Goal: Task Accomplishment & Management: Use online tool/utility

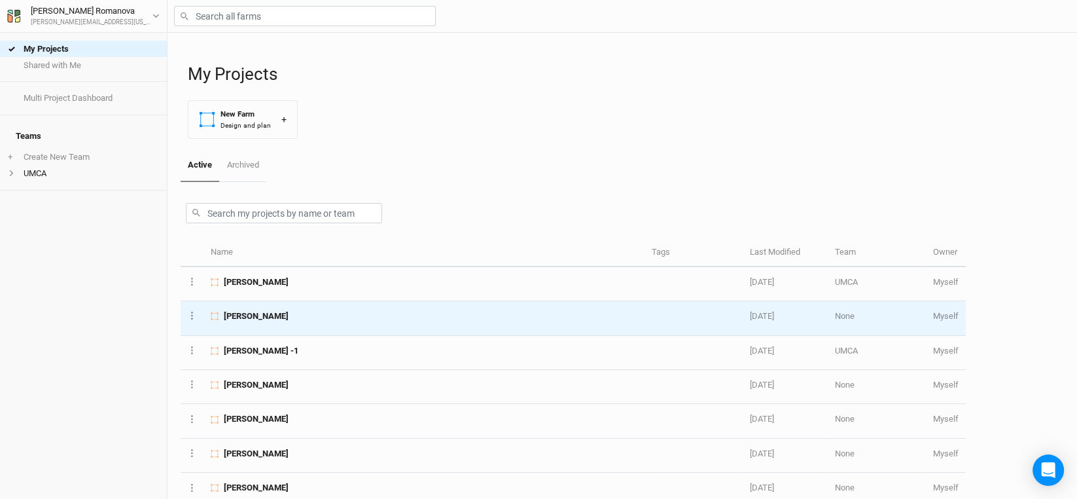
click at [256, 312] on span "[PERSON_NAME]" at bounding box center [256, 316] width 65 height 12
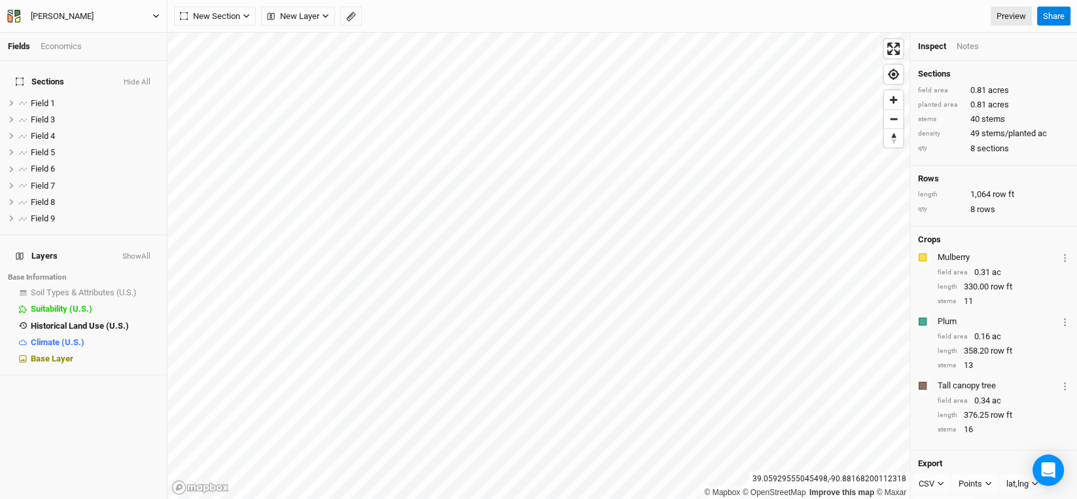
click at [16, 15] on icon "button" at bounding box center [17, 13] width 6 height 7
click at [65, 34] on button "Back" at bounding box center [107, 35] width 103 height 17
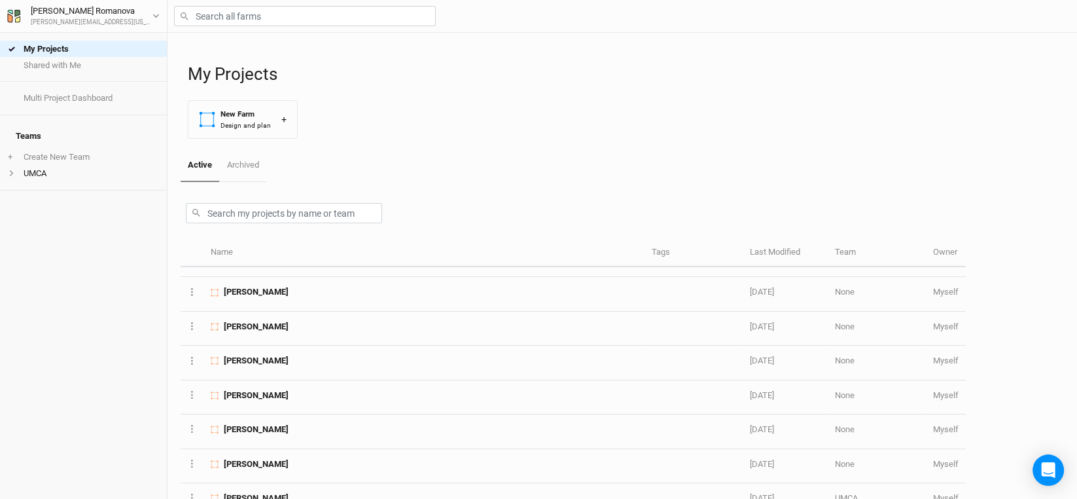
scroll to position [131, 0]
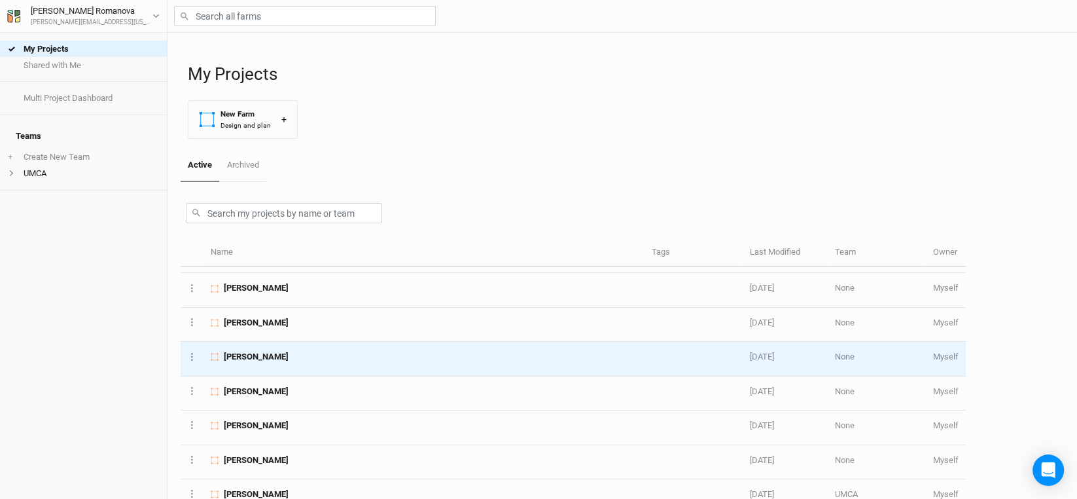
click at [259, 356] on span "[PERSON_NAME]" at bounding box center [256, 357] width 65 height 12
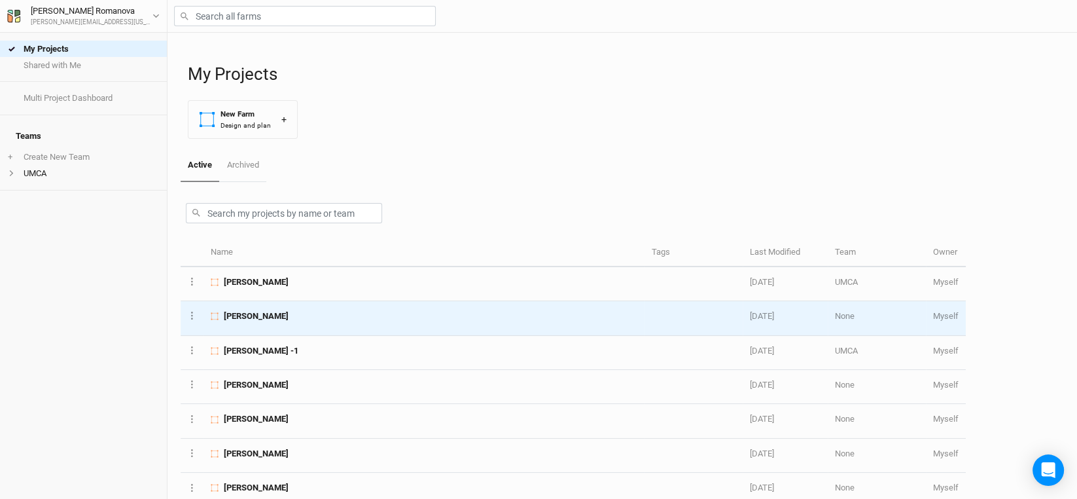
click at [272, 315] on span "[PERSON_NAME]" at bounding box center [256, 316] width 65 height 12
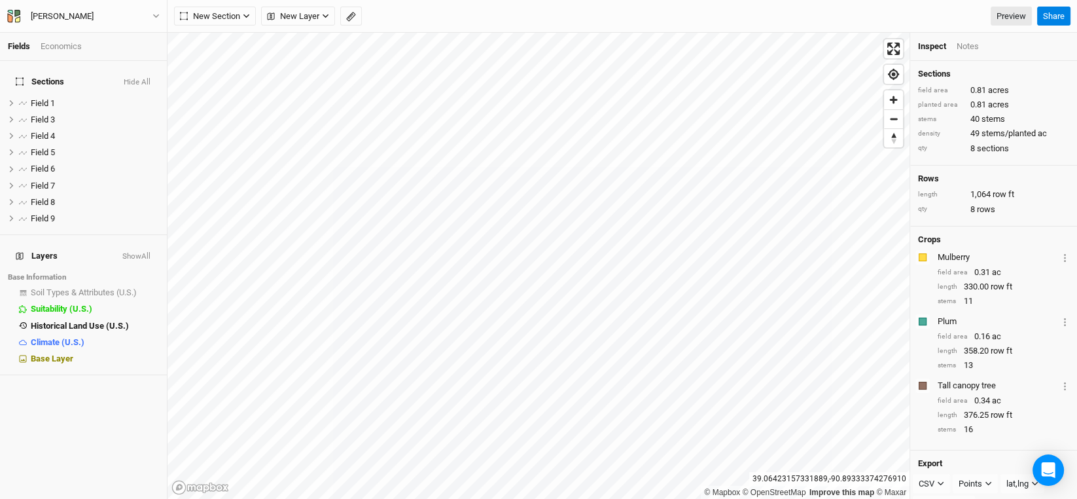
drag, startPoint x: 15, startPoint y: 370, endPoint x: 4, endPoint y: 373, distance: 11.6
click at [15, 370] on div "Sections Hide All Field 1 hide Field 3 hide Field 4 hide Field 5 hide Field 6 h…" at bounding box center [83, 280] width 167 height 438
click at [43, 13] on div "[PERSON_NAME]" at bounding box center [62, 16] width 63 height 13
click at [71, 33] on button "Back" at bounding box center [107, 35] width 103 height 17
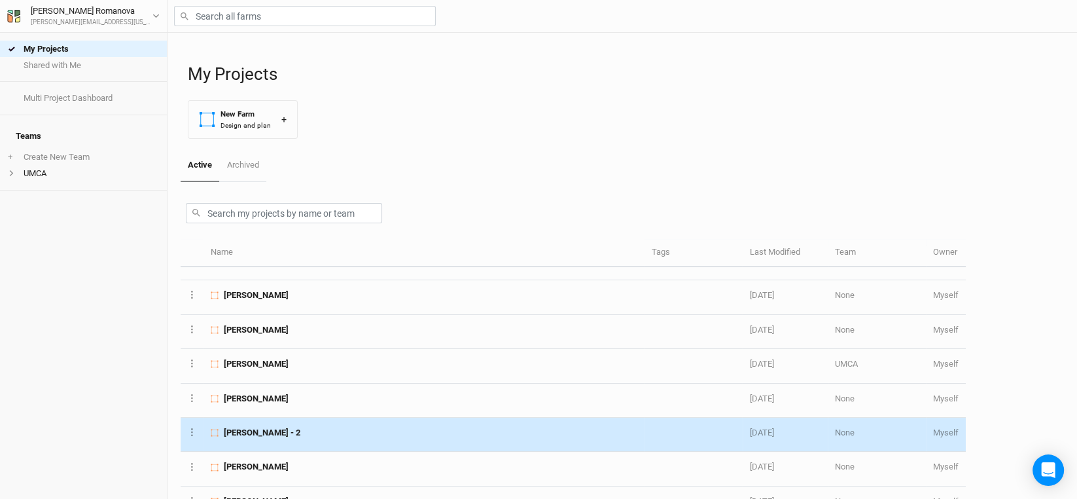
scroll to position [327, 0]
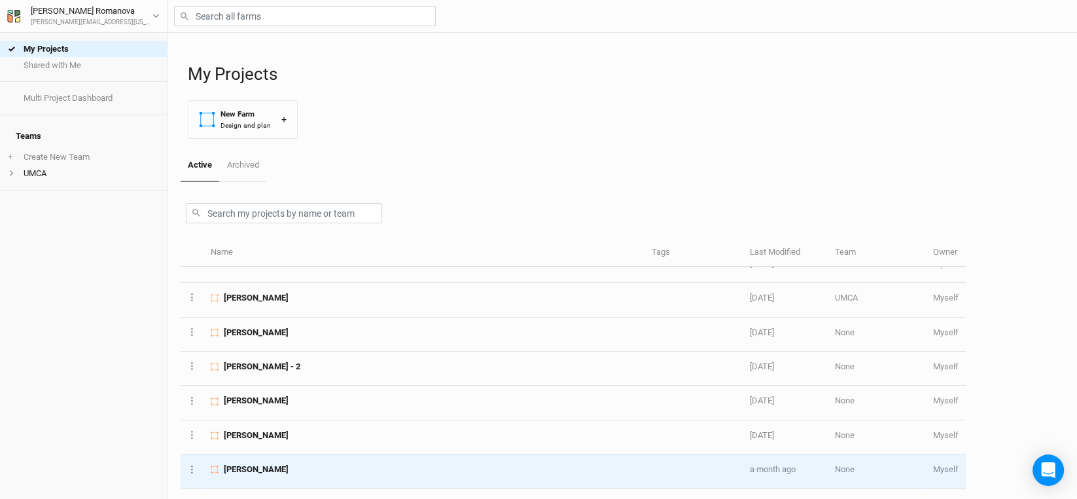
click at [251, 463] on span "[PERSON_NAME]" at bounding box center [256, 469] width 65 height 12
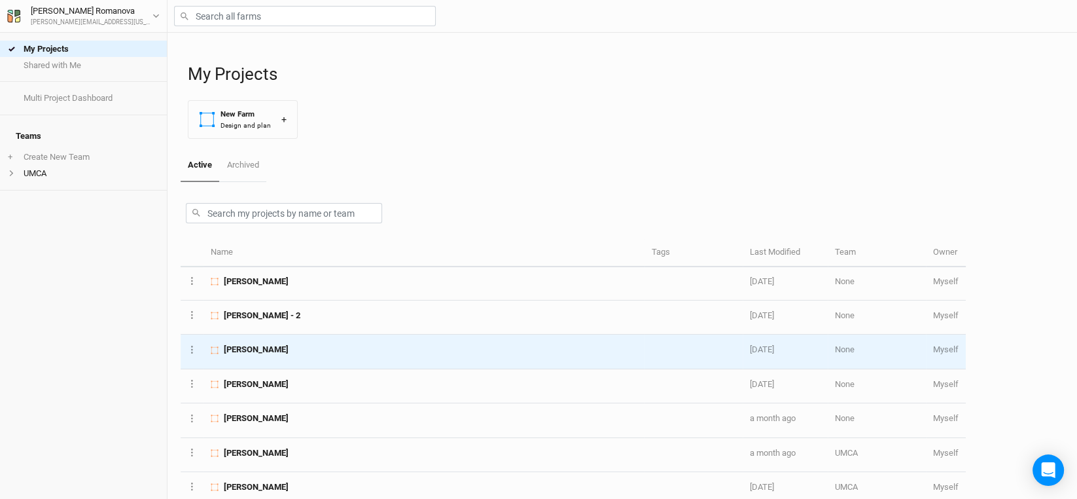
scroll to position [393, 0]
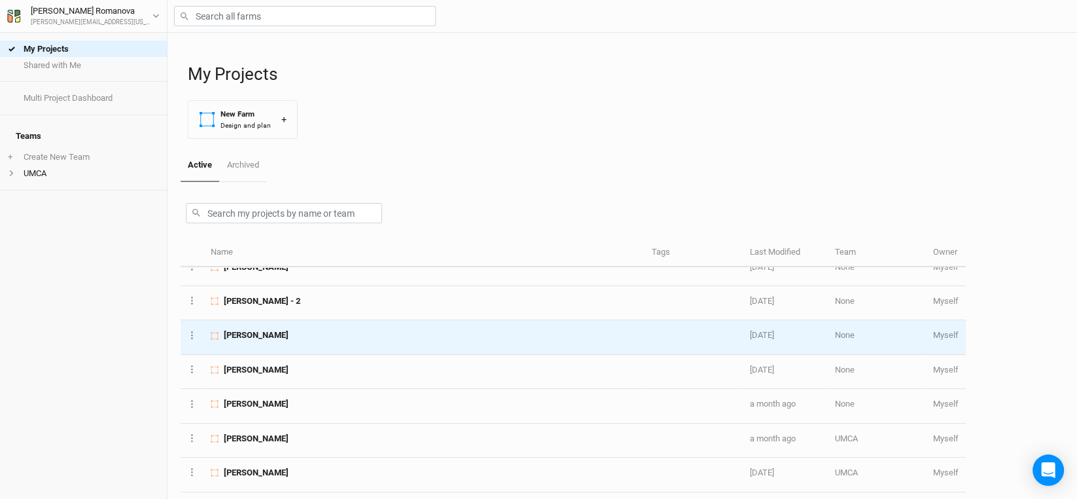
click at [267, 334] on span "[PERSON_NAME]" at bounding box center [256, 335] width 65 height 12
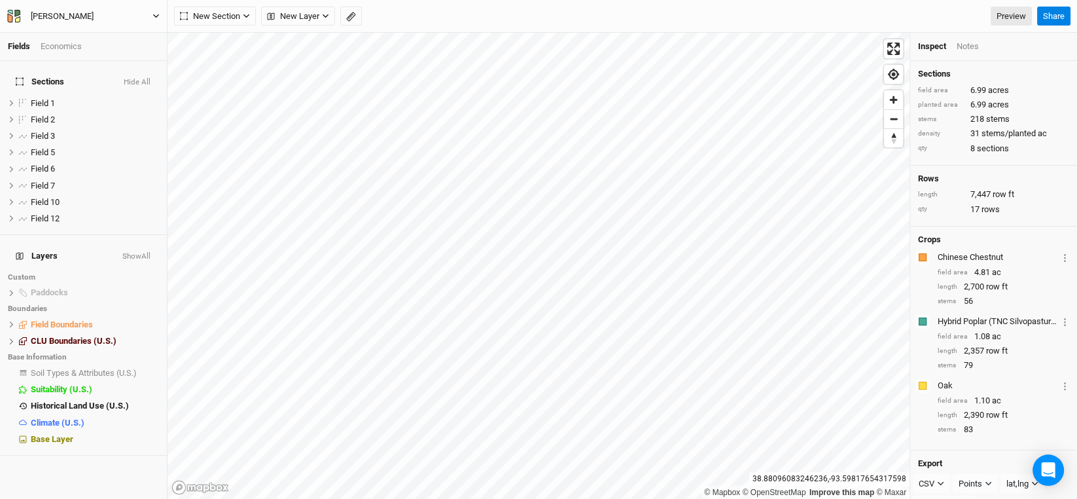
click at [137, 12] on button "[PERSON_NAME]" at bounding box center [84, 16] width 154 height 14
click at [77, 37] on button "Back" at bounding box center [107, 35] width 103 height 17
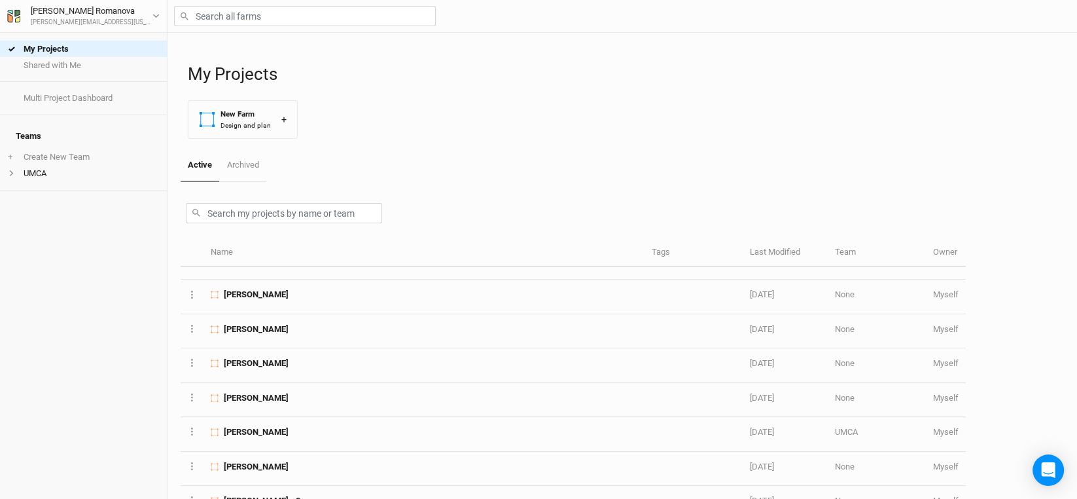
scroll to position [196, 0]
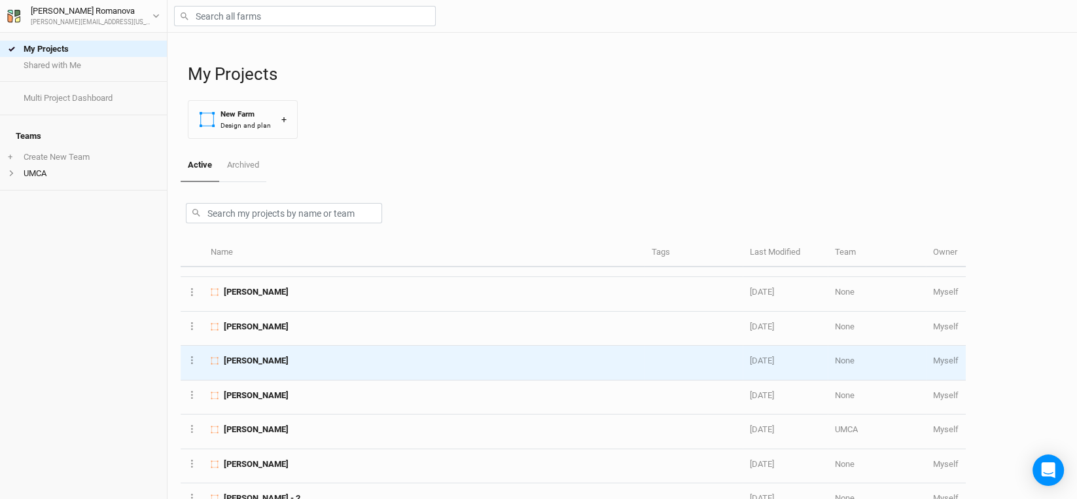
click at [238, 359] on span "[PERSON_NAME]" at bounding box center [256, 361] width 65 height 12
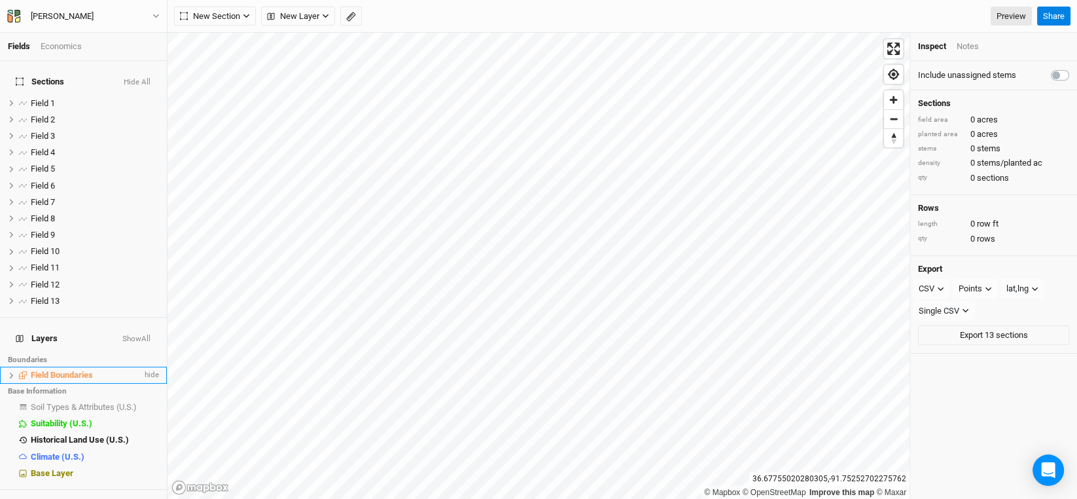
click at [9, 372] on icon at bounding box center [11, 375] width 7 height 7
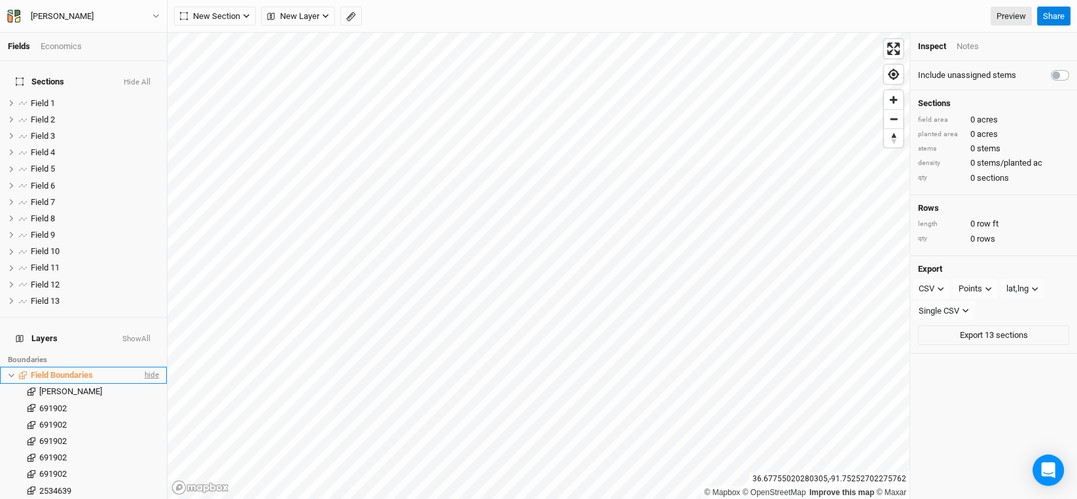
click at [142, 367] on span "hide" at bounding box center [150, 375] width 17 height 16
click at [10, 372] on icon at bounding box center [11, 375] width 7 height 7
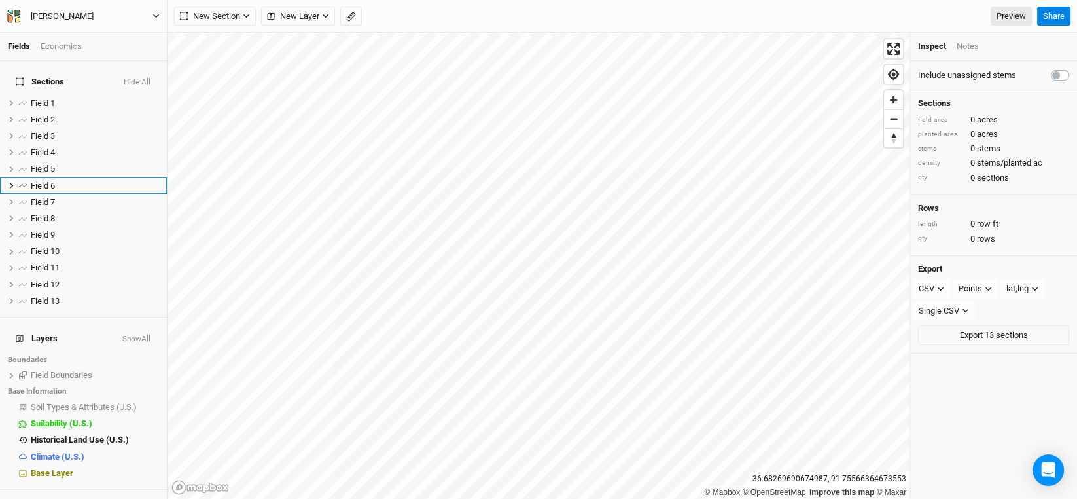
click at [28, 20] on div "[PERSON_NAME]" at bounding box center [62, 16] width 84 height 13
click at [82, 39] on button "Back" at bounding box center [107, 35] width 103 height 17
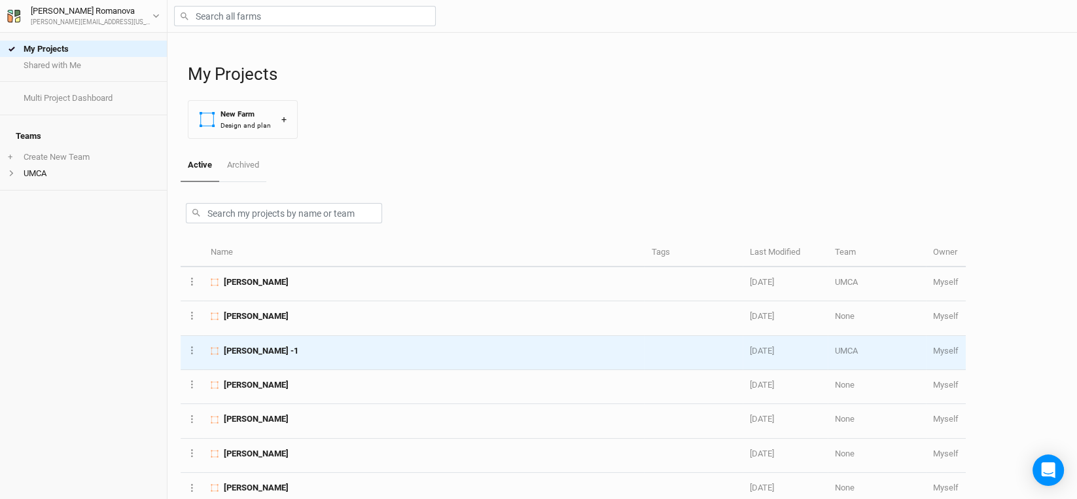
click at [239, 347] on span "[PERSON_NAME] -1" at bounding box center [261, 351] width 75 height 12
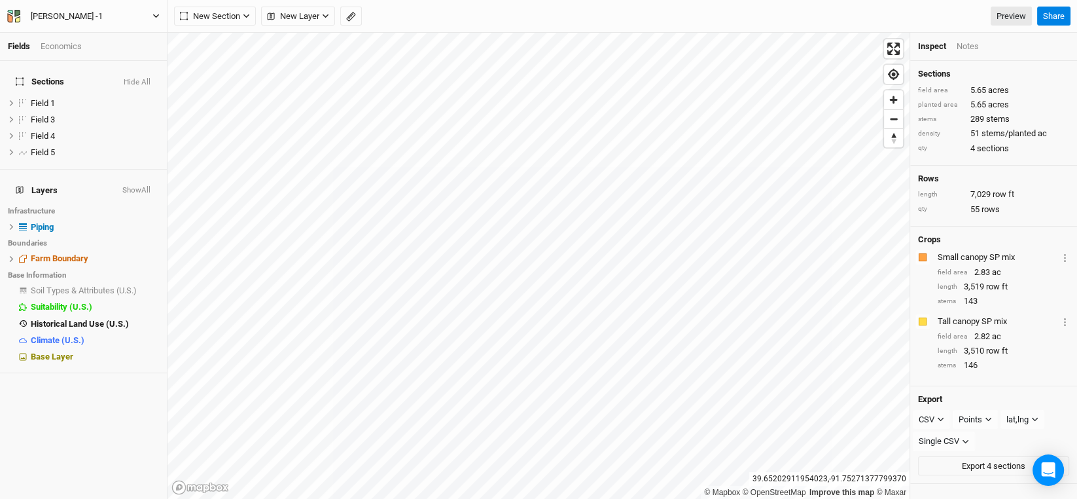
click at [77, 14] on div "[PERSON_NAME] -1" at bounding box center [66, 16] width 93 height 13
click at [71, 37] on button "Back" at bounding box center [107, 35] width 103 height 17
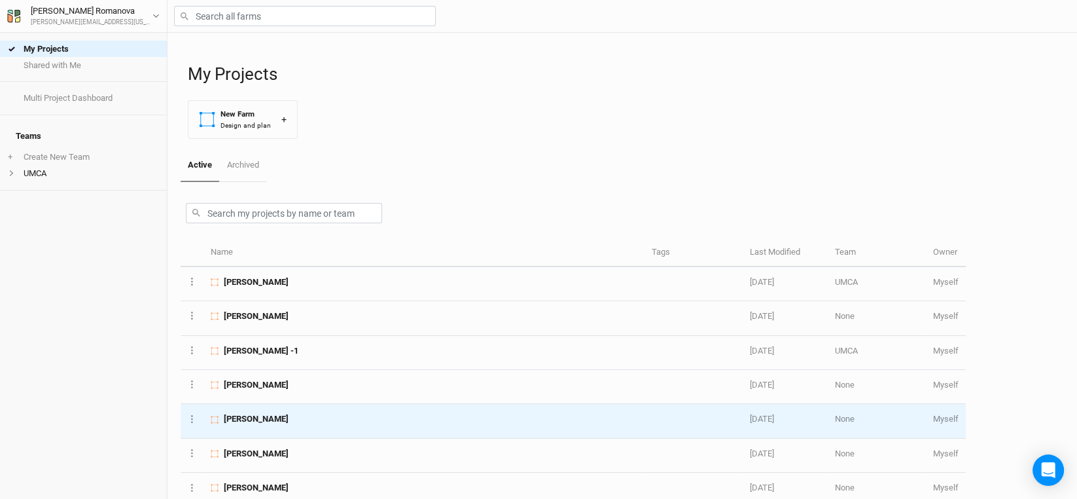
click at [235, 416] on span "[PERSON_NAME]" at bounding box center [256, 419] width 65 height 12
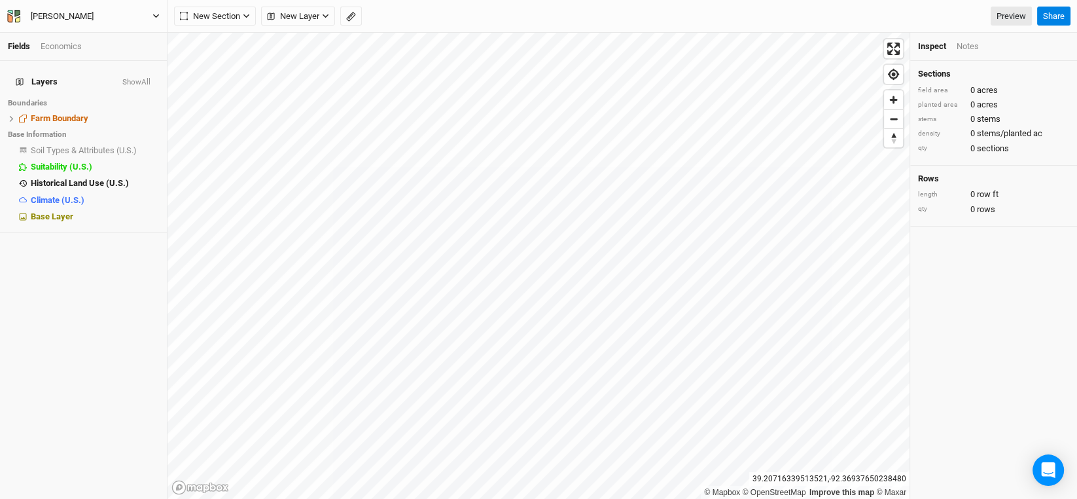
click at [76, 16] on div "[PERSON_NAME]" at bounding box center [62, 16] width 84 height 13
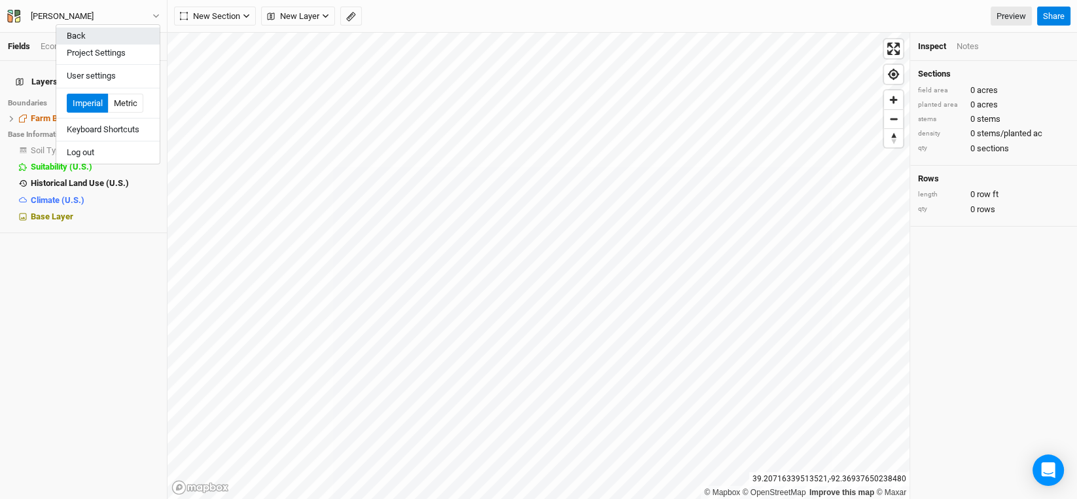
click at [80, 37] on button "Back" at bounding box center [107, 35] width 103 height 17
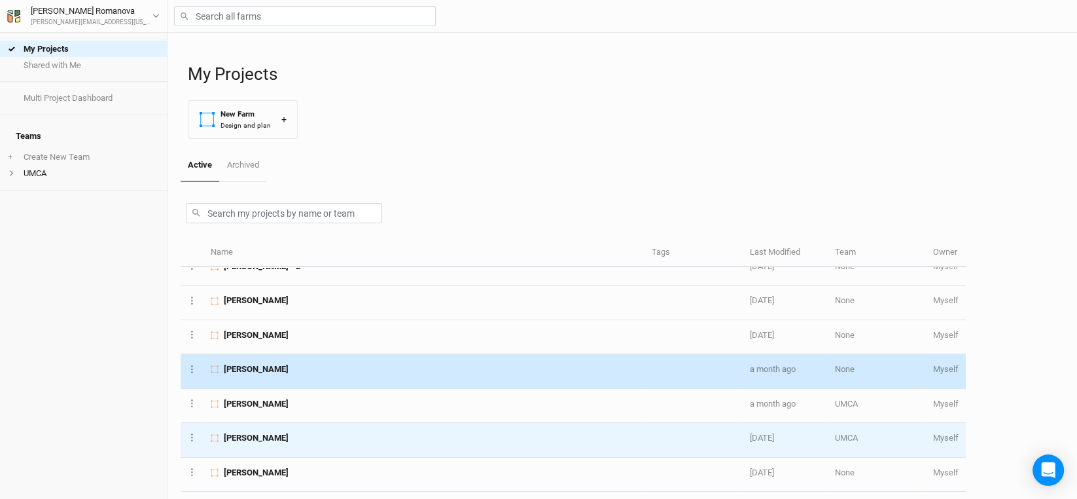
scroll to position [457, 0]
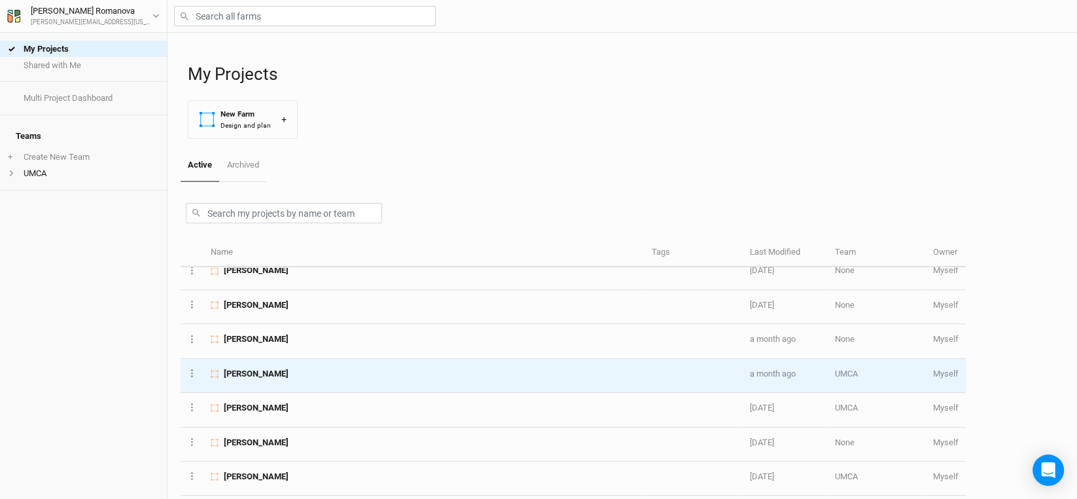
click at [246, 368] on span "[PERSON_NAME]" at bounding box center [256, 374] width 65 height 12
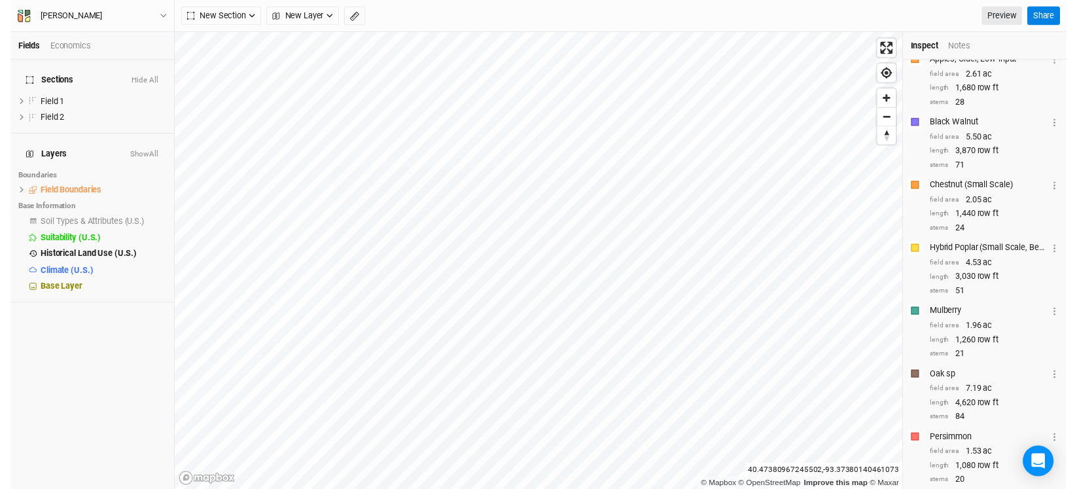
scroll to position [261, 0]
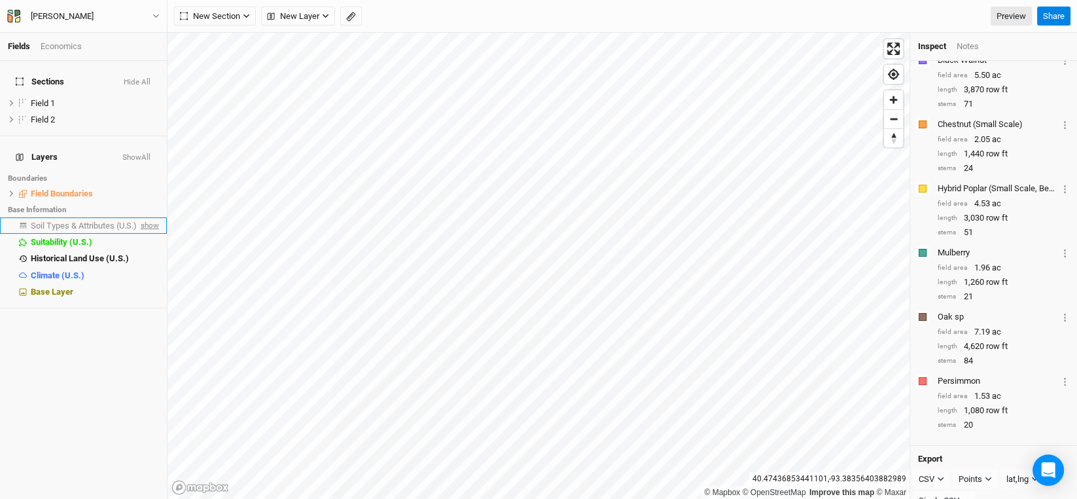
click at [138, 217] on span "show" at bounding box center [148, 225] width 21 height 16
click at [91, 220] on span "Soil Types & Attributes (U.S.)" at bounding box center [86, 225] width 111 height 10
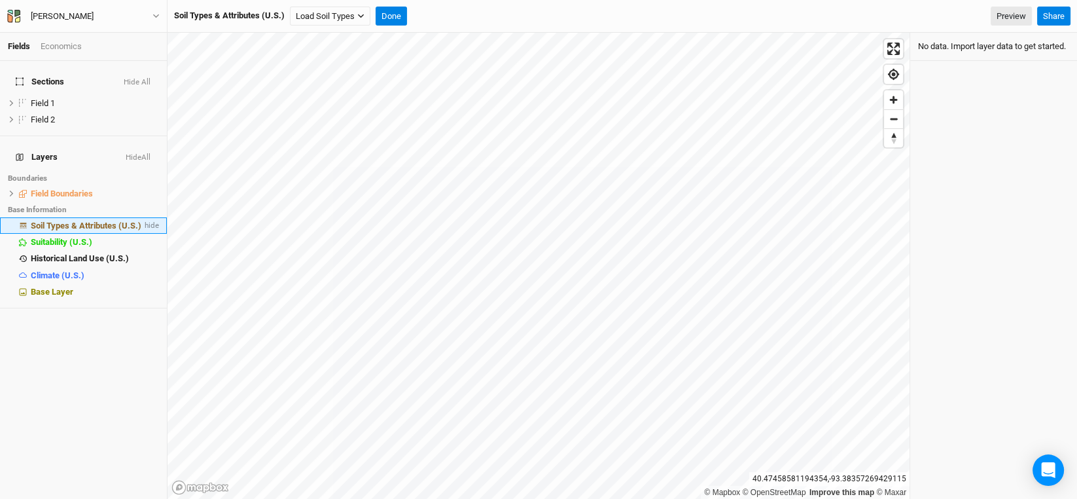
click at [103, 217] on li "Soil Types & Attributes (U.S.) hide" at bounding box center [83, 225] width 167 height 16
click at [142, 217] on span "hide" at bounding box center [150, 225] width 17 height 16
click at [89, 220] on span "Soil Types & Attributes (U.S.)" at bounding box center [84, 225] width 106 height 10
click at [141, 217] on span "show" at bounding box center [148, 225] width 21 height 16
click at [320, 22] on button "Load Soil Types" at bounding box center [330, 17] width 80 height 20
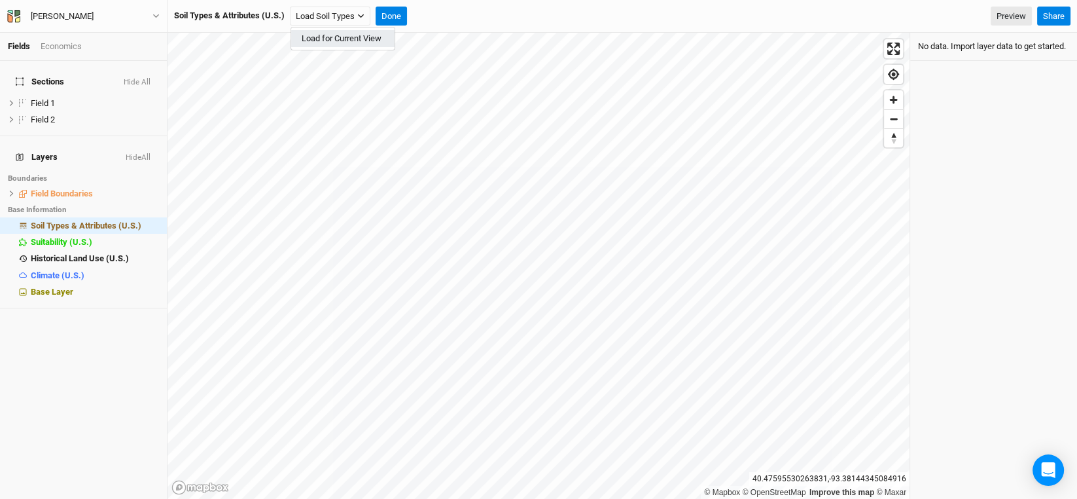
click at [328, 35] on button "Load for Current View" at bounding box center [342, 38] width 103 height 17
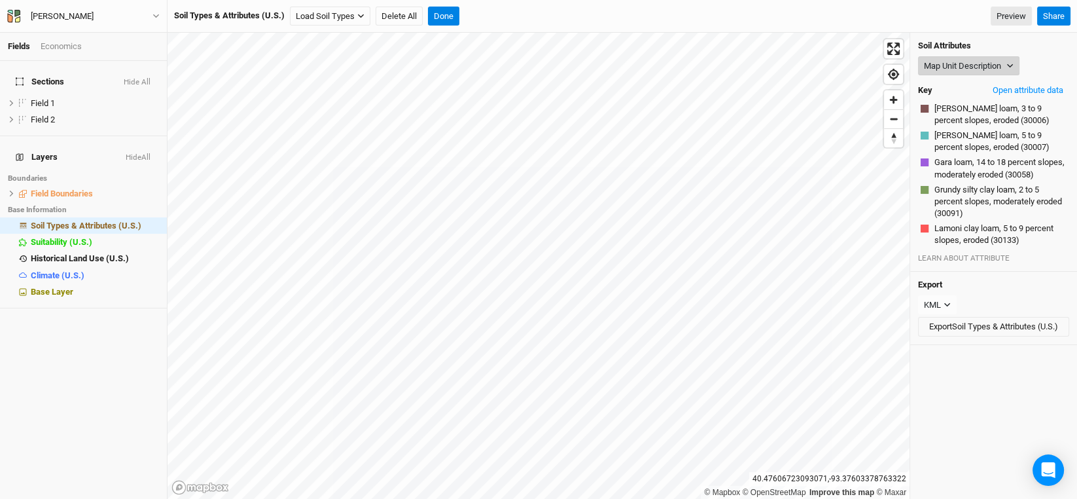
click at [1012, 60] on button "Map Unit Description" at bounding box center [968, 66] width 101 height 20
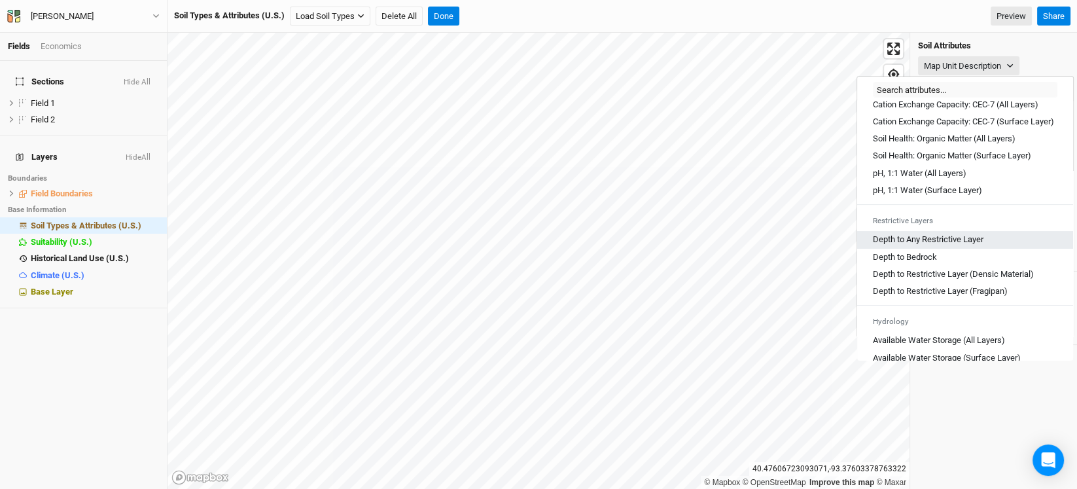
click at [949, 245] on Layer "Depth to Any Restrictive Layer" at bounding box center [928, 240] width 111 height 12
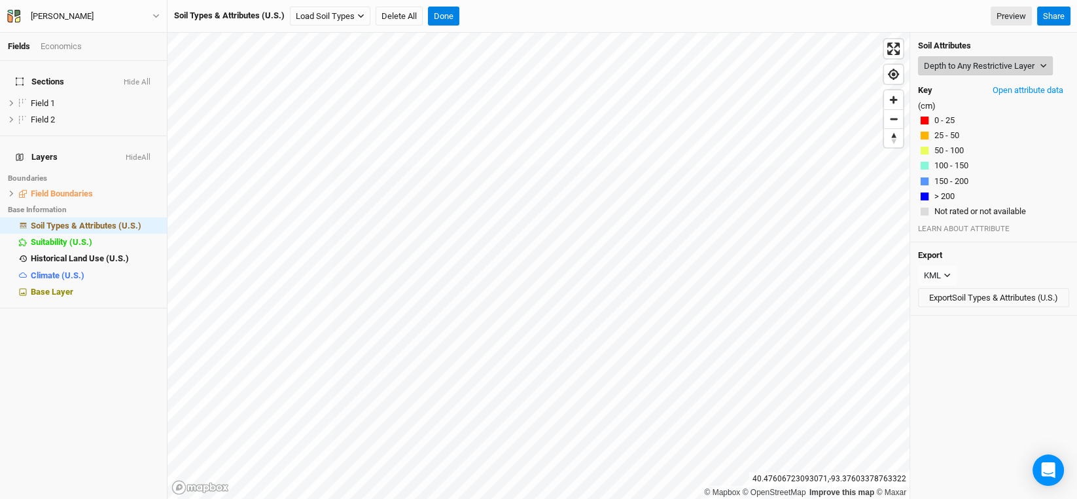
click at [951, 65] on button "Depth to Any Restrictive Layer" at bounding box center [985, 66] width 135 height 20
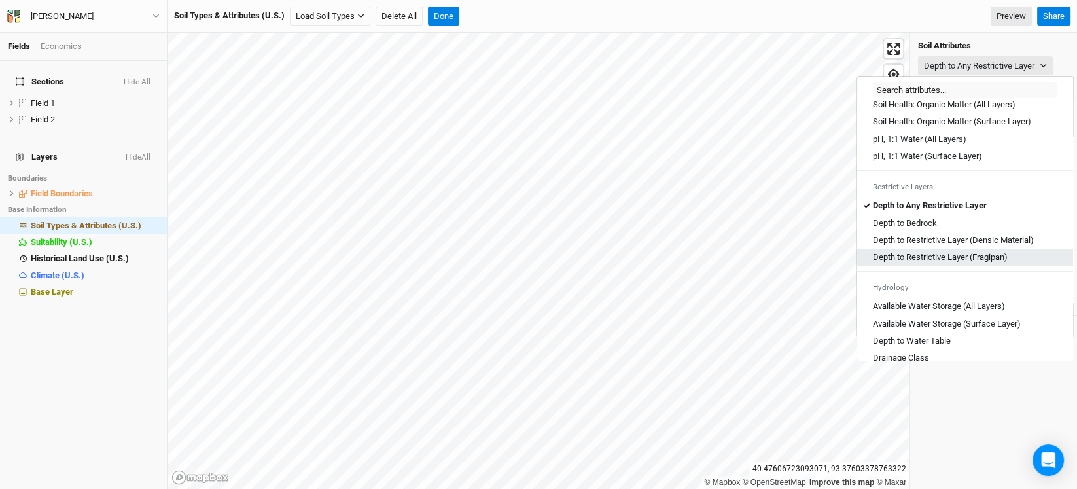
scroll to position [327, 0]
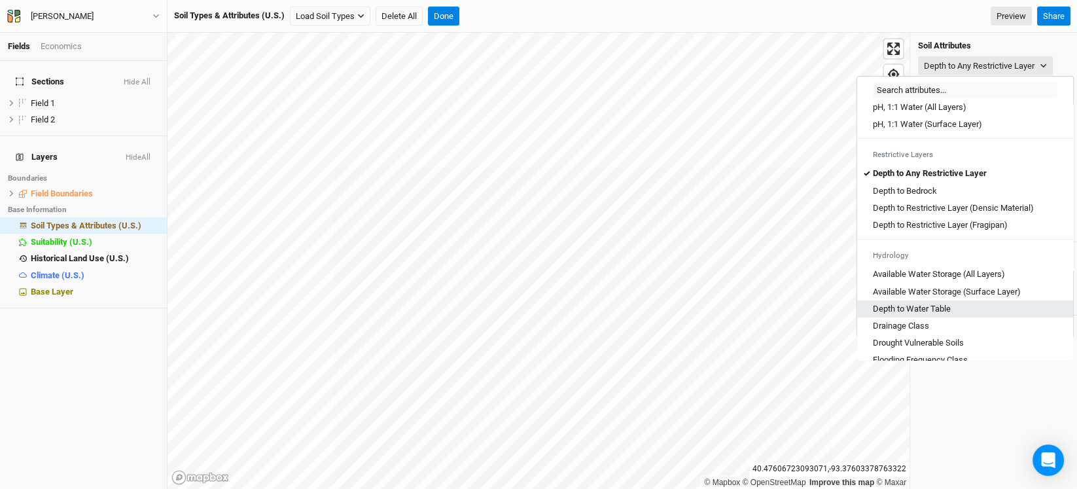
click at [933, 315] on Table "Depth to Water Table" at bounding box center [912, 309] width 78 height 12
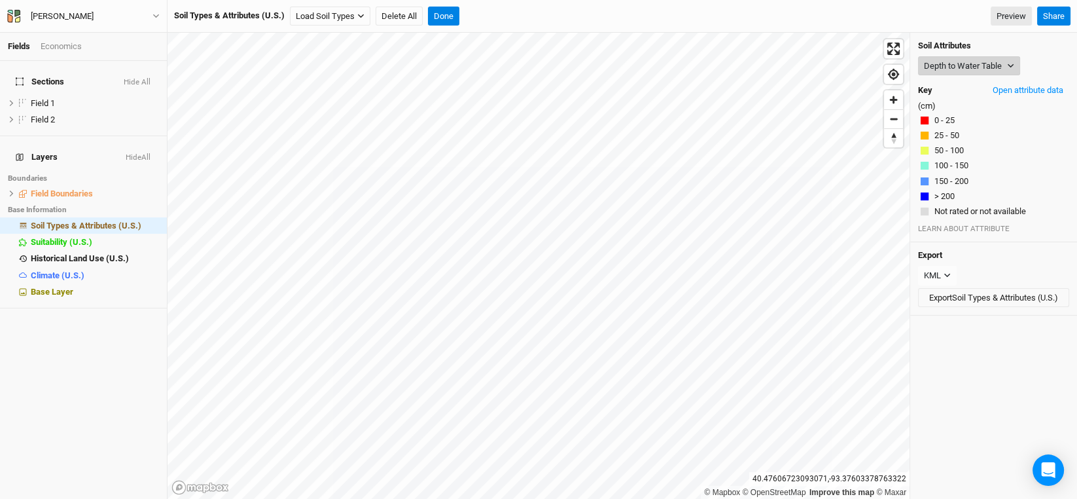
click at [971, 64] on button "Depth to Water Table" at bounding box center [969, 66] width 102 height 20
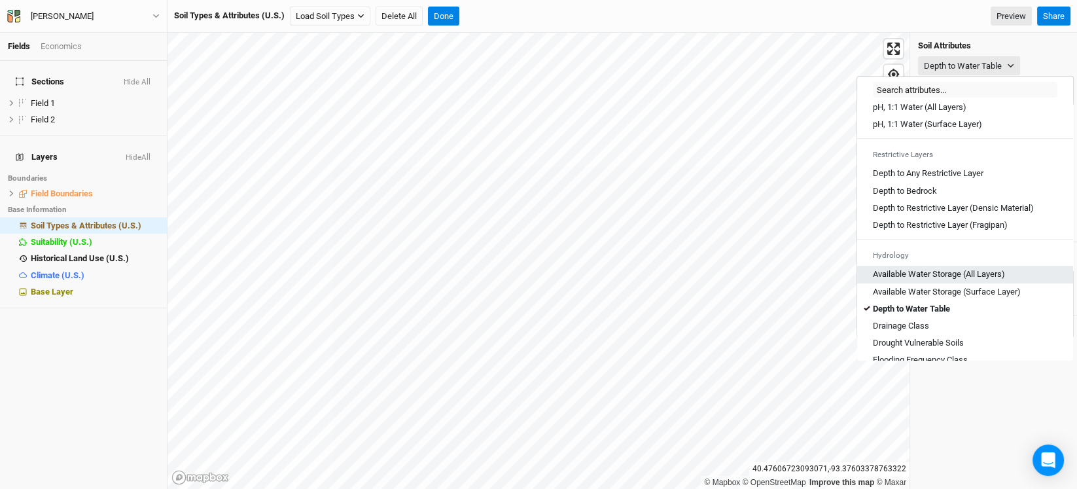
scroll to position [393, 0]
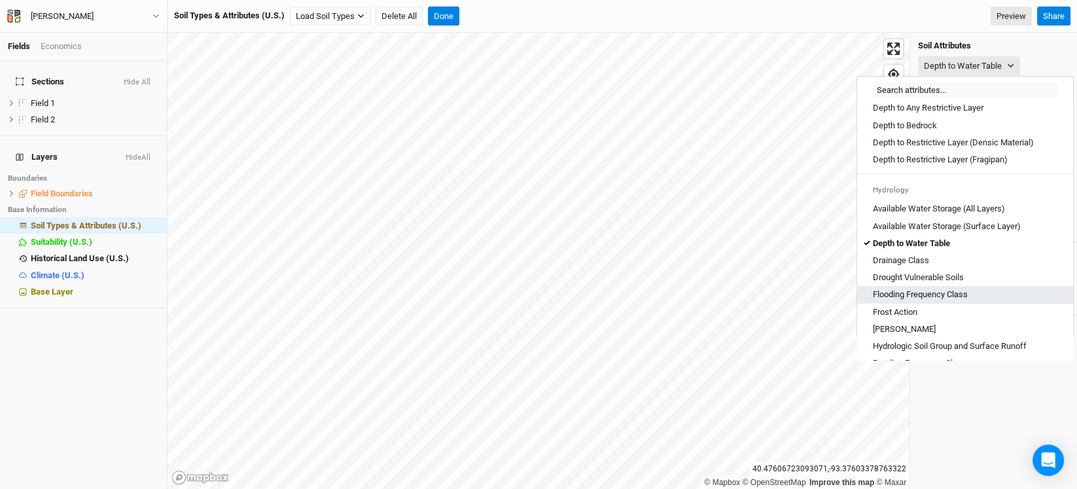
click at [938, 300] on Class "Flooding Frequency Class" at bounding box center [920, 295] width 95 height 12
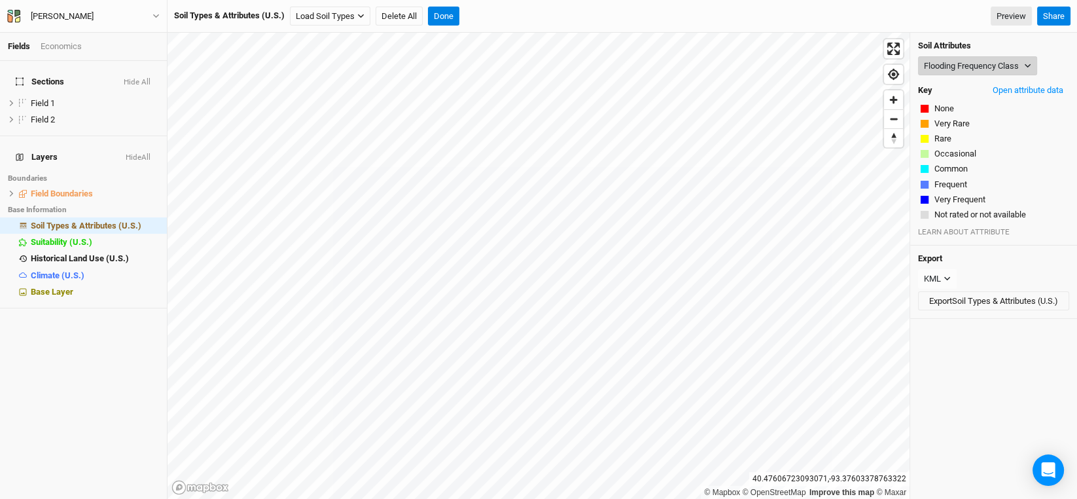
click at [990, 63] on button "Flooding Frequency Class" at bounding box center [977, 66] width 119 height 20
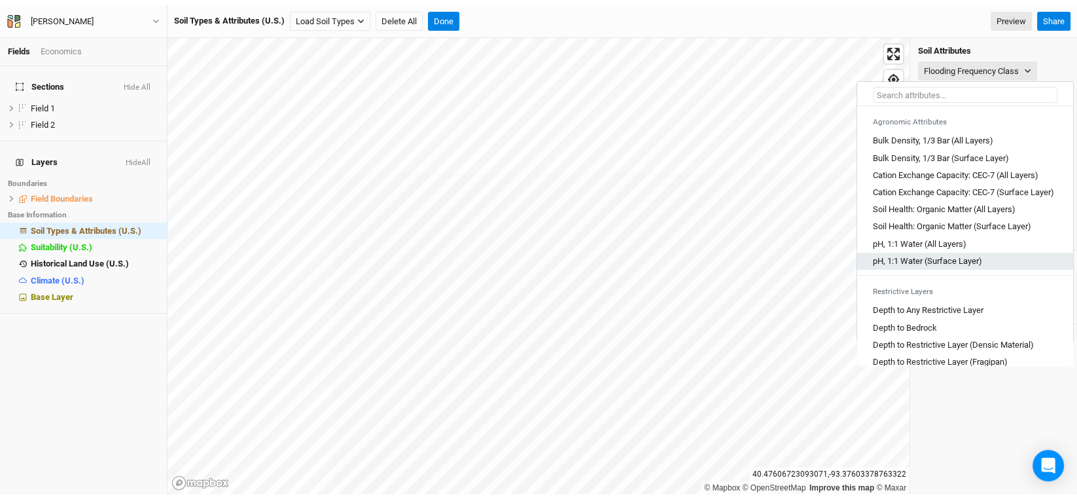
scroll to position [261, 0]
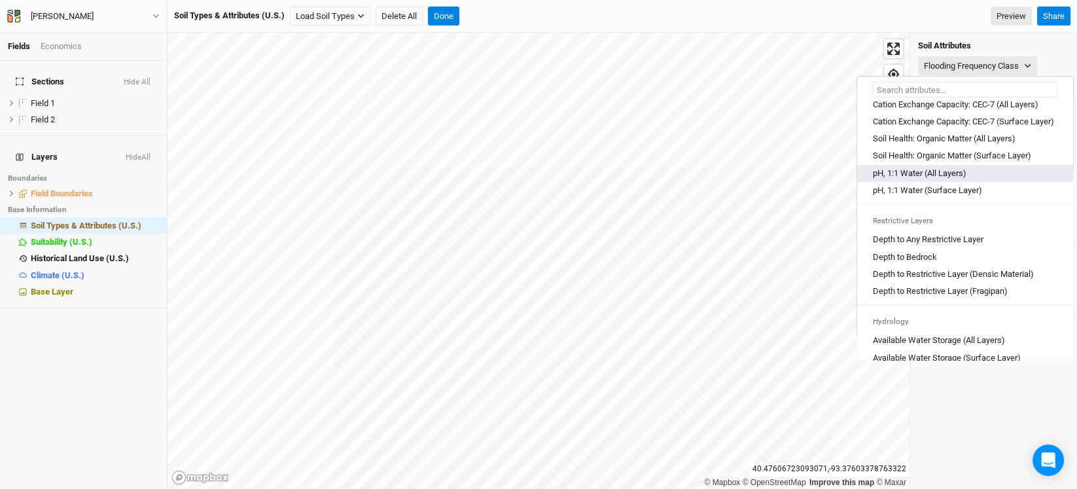
click at [966, 179] on Layers\) "pH, 1:1 Water (All Layers)" at bounding box center [920, 173] width 94 height 12
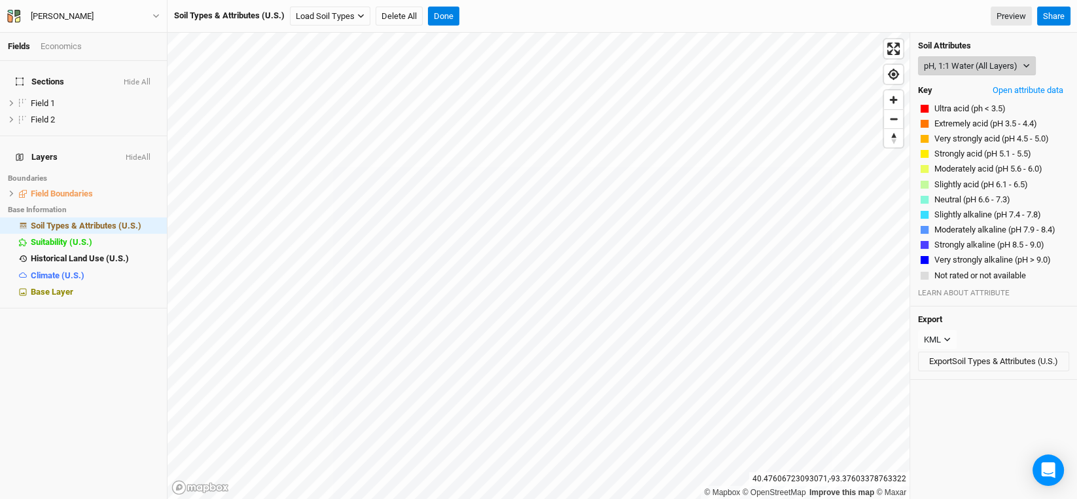
click at [984, 69] on button "pH, 1:1 Water (All Layers)" at bounding box center [977, 66] width 118 height 20
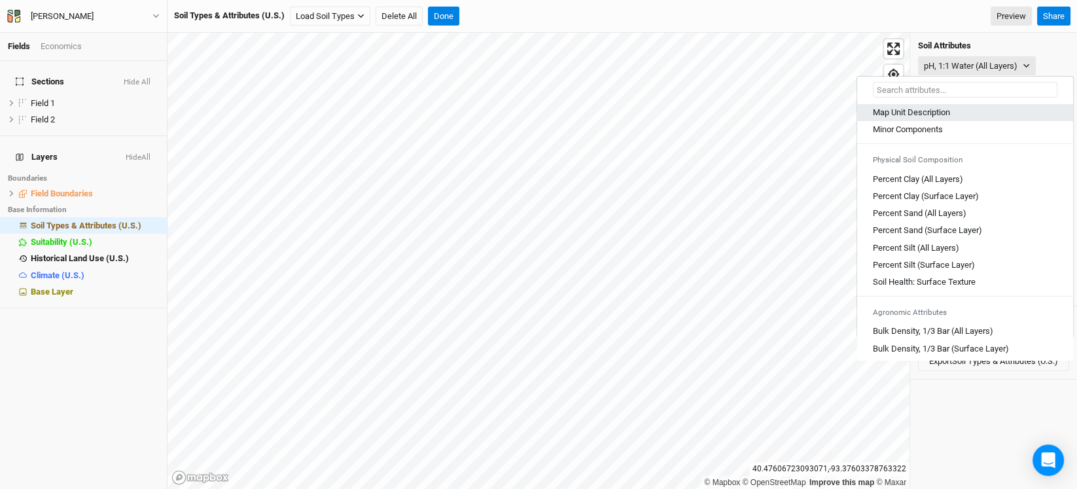
click at [936, 113] on Description "Map Unit Description" at bounding box center [911, 113] width 77 height 12
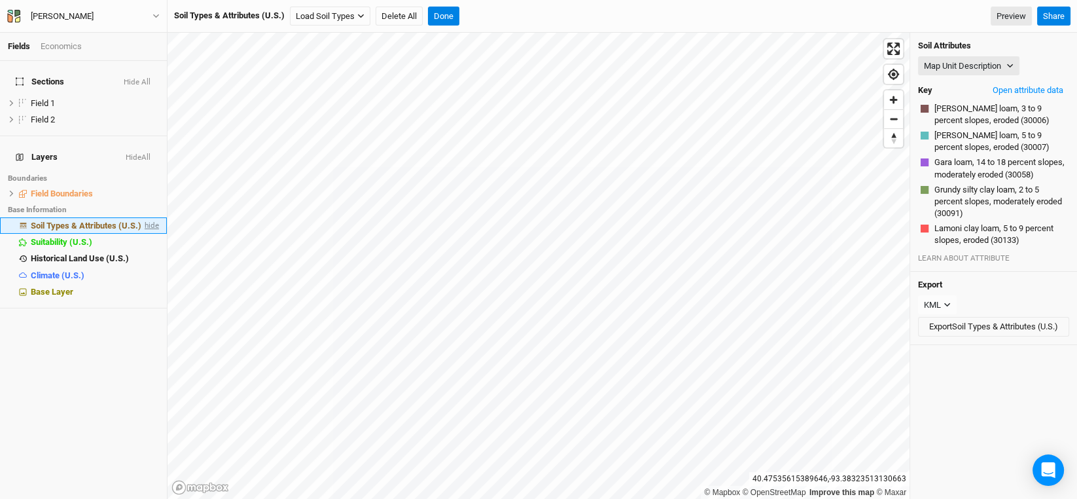
click at [142, 217] on span "hide" at bounding box center [150, 225] width 17 height 16
click at [52, 346] on div "Sections Hide All Field 1 hide Field 2 hide Layers Show All Boundaries Field Bo…" at bounding box center [83, 280] width 167 height 438
click at [442, 22] on button "Done" at bounding box center [443, 17] width 31 height 20
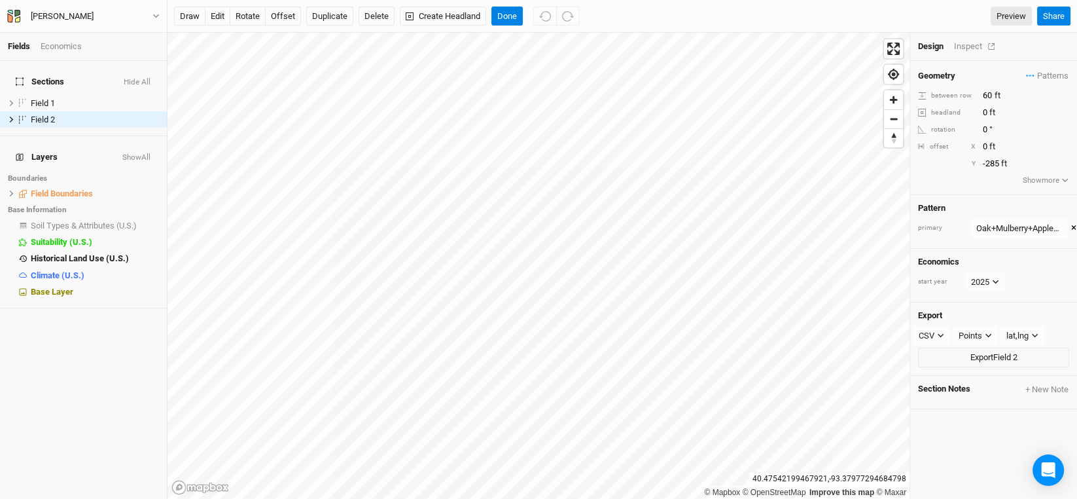
click at [972, 46] on div "Inspect" at bounding box center [977, 47] width 46 height 12
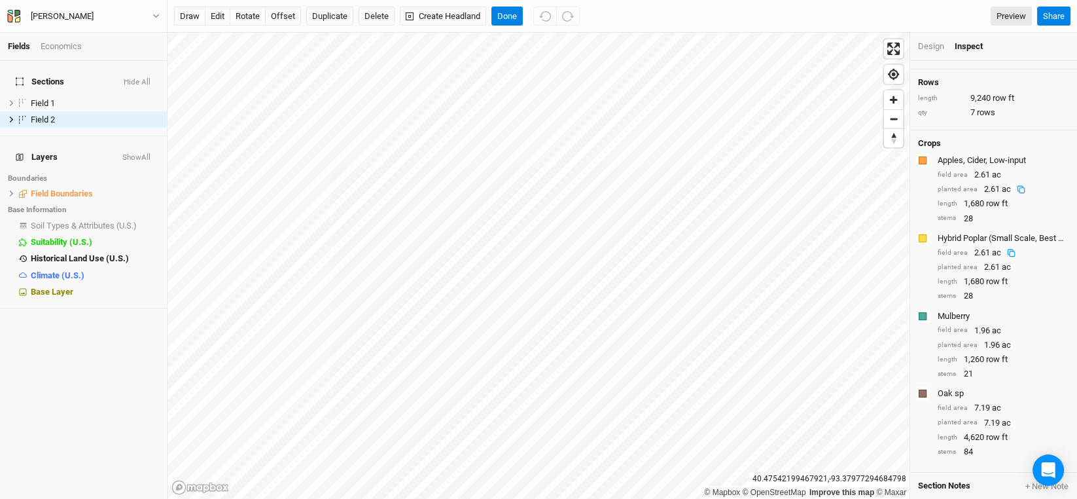
scroll to position [86, 0]
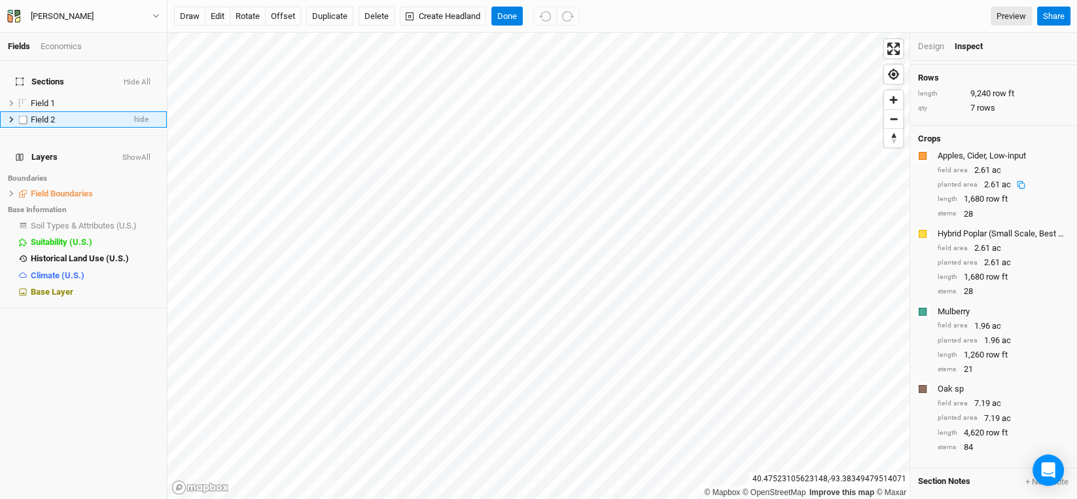
click at [43, 114] on span "Field 2" at bounding box center [43, 119] width 24 height 10
type input "Oak-Mulberry-Apply-Poplar"
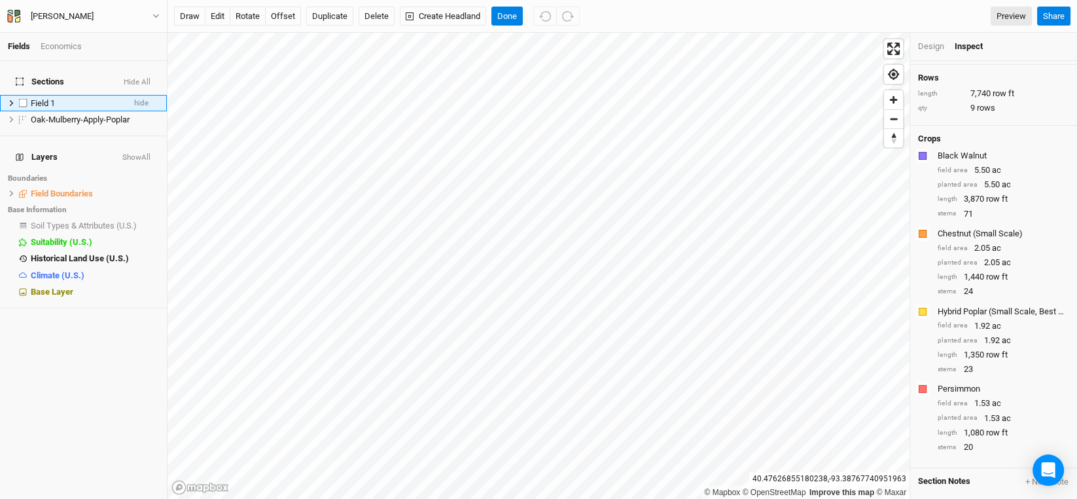
click at [41, 98] on span "Field 1" at bounding box center [43, 103] width 24 height 10
click at [97, 97] on input "Black Walnut-Chetnut-Persimmon-Poplar" at bounding box center [73, 103] width 88 height 12
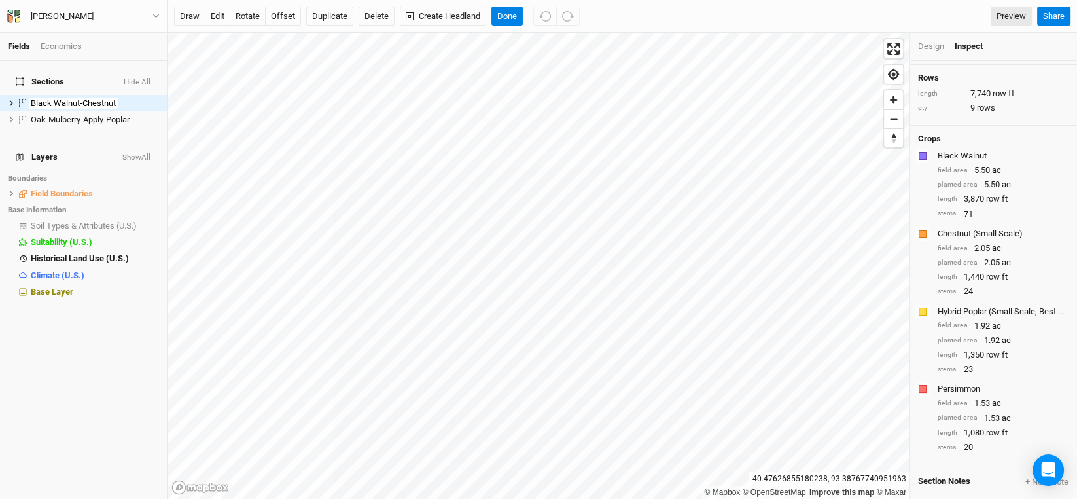
type input "Black Walnut-Chestnut-Persimmon-Poplar"
click at [79, 114] on span "Oak-Mulberry-Apply-Poplar" at bounding box center [80, 119] width 99 height 10
click at [88, 82] on h4 "Sections Hide All" at bounding box center [83, 82] width 151 height 26
click at [90, 84] on h4 "Sections Hide All" at bounding box center [83, 82] width 151 height 26
click at [93, 98] on span "Black Walnut-Chestnut-Persimmon-Poplar" at bounding box center [109, 103] width 156 height 10
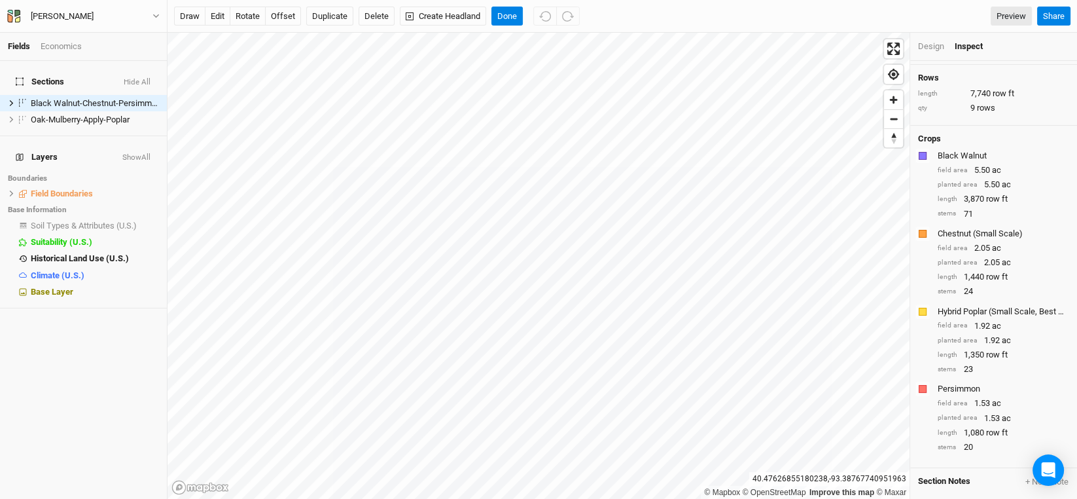
click at [69, 362] on div "Sections Hide All Black Walnut-Chestnut-Persimmon-Poplar hide Oak-Mulberry-Appl…" at bounding box center [83, 280] width 167 height 438
click at [506, 13] on button "Done" at bounding box center [506, 17] width 31 height 20
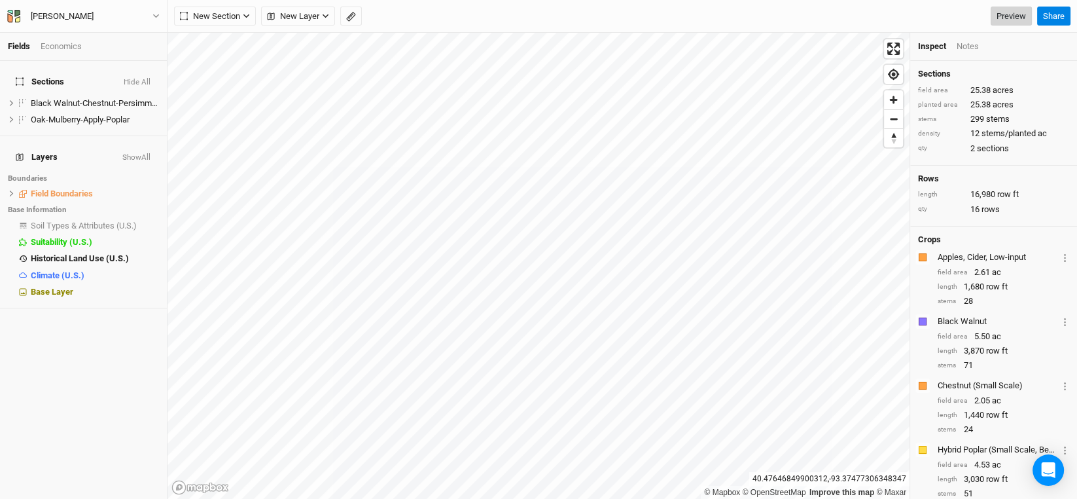
click at [1008, 16] on link "Preview" at bounding box center [1011, 17] width 41 height 20
click at [31, 16] on div "[PERSON_NAME]" at bounding box center [62, 16] width 63 height 13
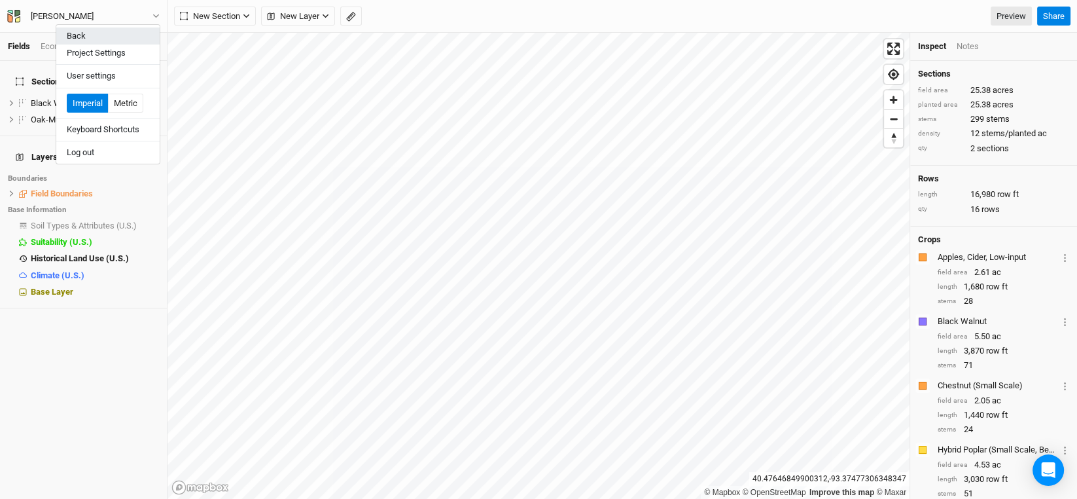
click at [70, 29] on button "Back" at bounding box center [107, 35] width 103 height 17
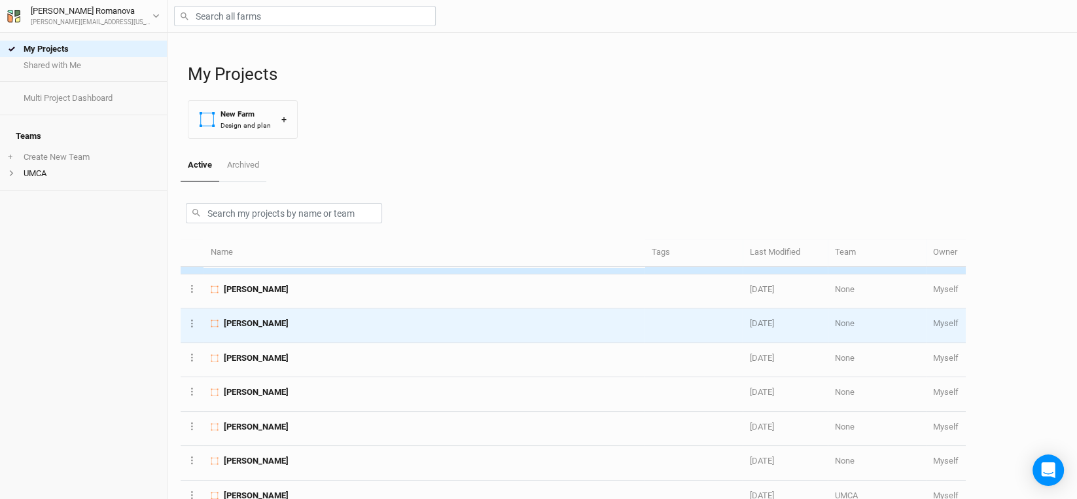
scroll to position [196, 0]
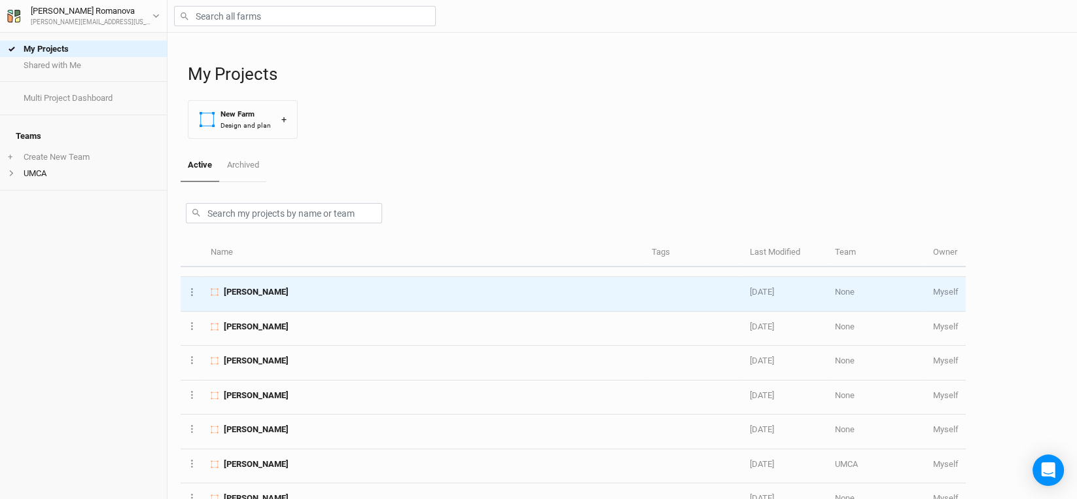
click at [269, 291] on span "[PERSON_NAME]" at bounding box center [256, 292] width 65 height 12
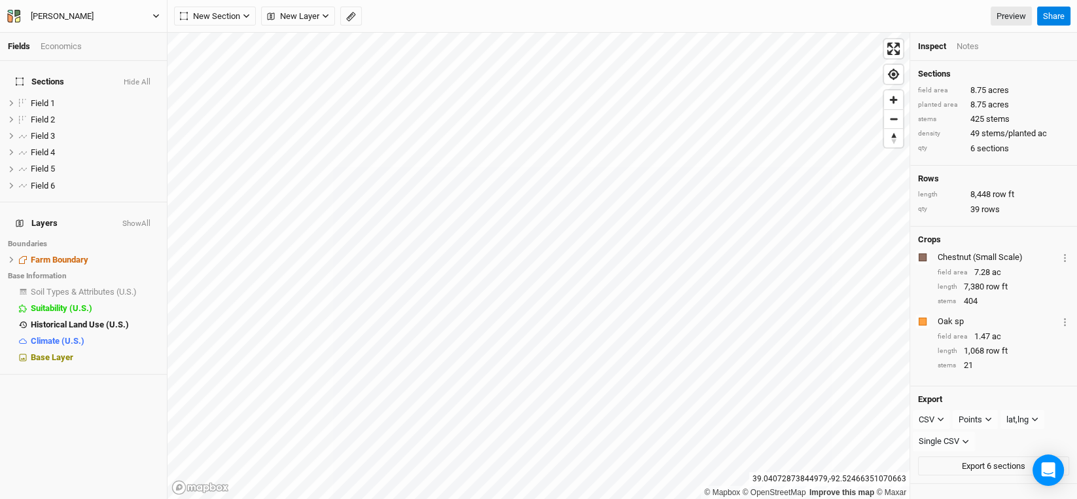
click at [88, 12] on div "[PERSON_NAME]" at bounding box center [62, 16] width 84 height 13
click at [86, 29] on button "Back" at bounding box center [107, 35] width 103 height 17
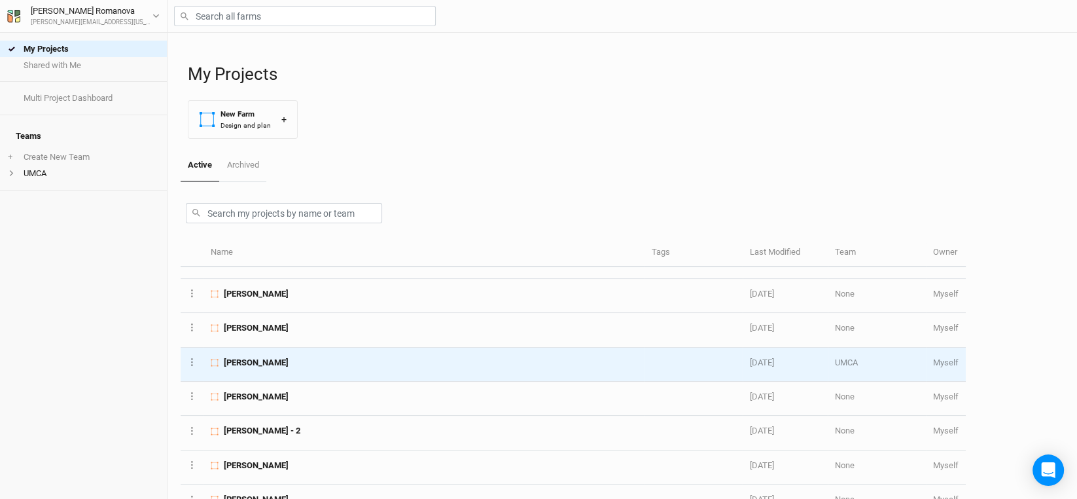
scroll to position [327, 0]
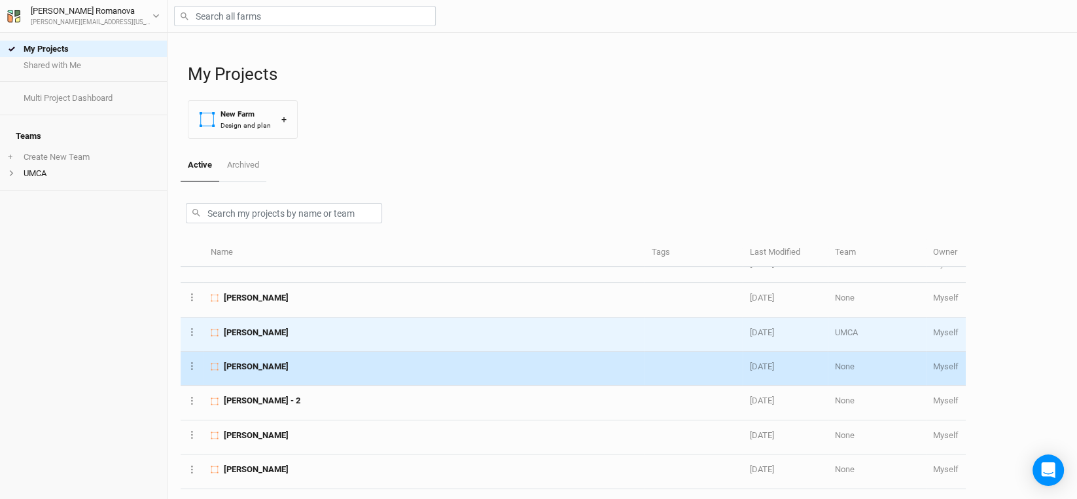
click at [258, 365] on span "[PERSON_NAME]" at bounding box center [256, 367] width 65 height 12
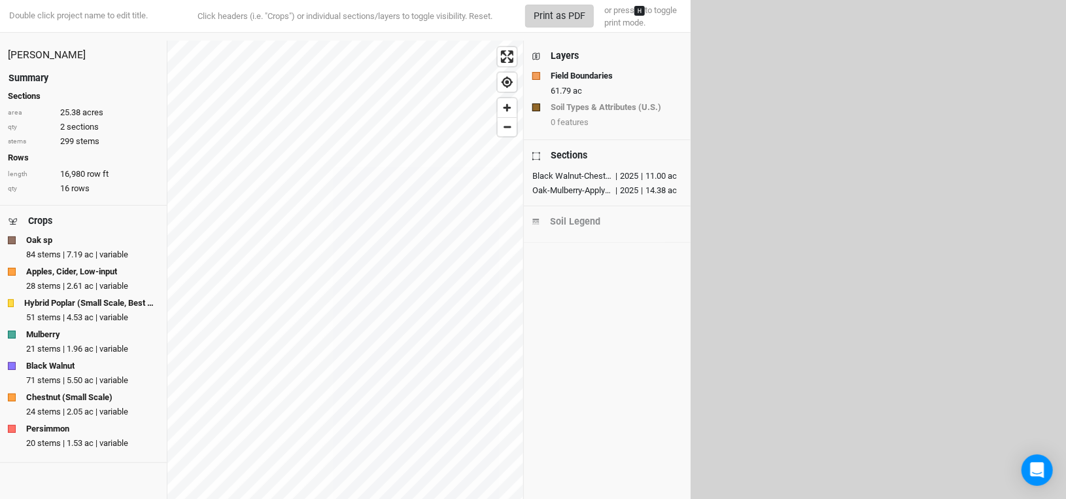
click at [560, 17] on button "Print as PDF" at bounding box center [559, 16] width 69 height 23
click at [1036, 474] on icon "Open Intercom Messenger" at bounding box center [1037, 469] width 15 height 17
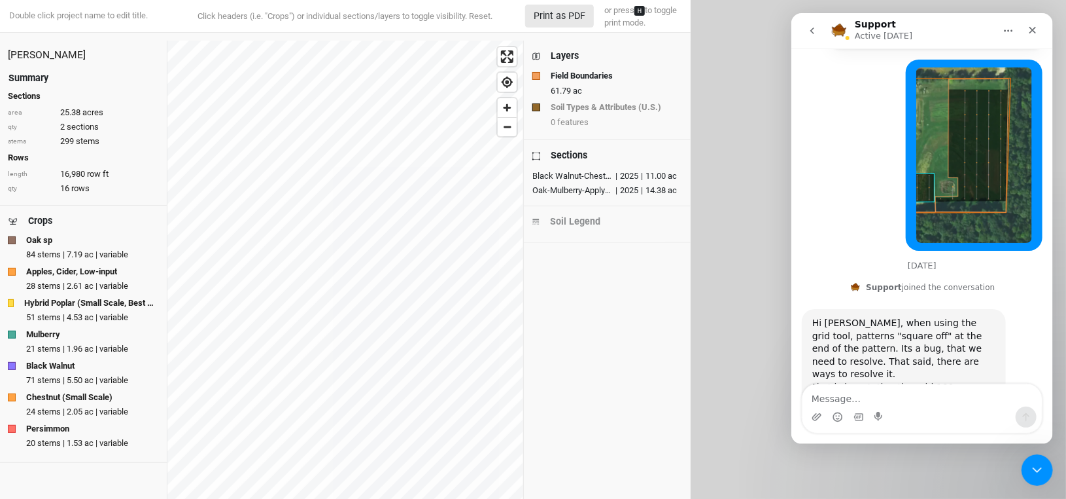
scroll to position [717, 0]
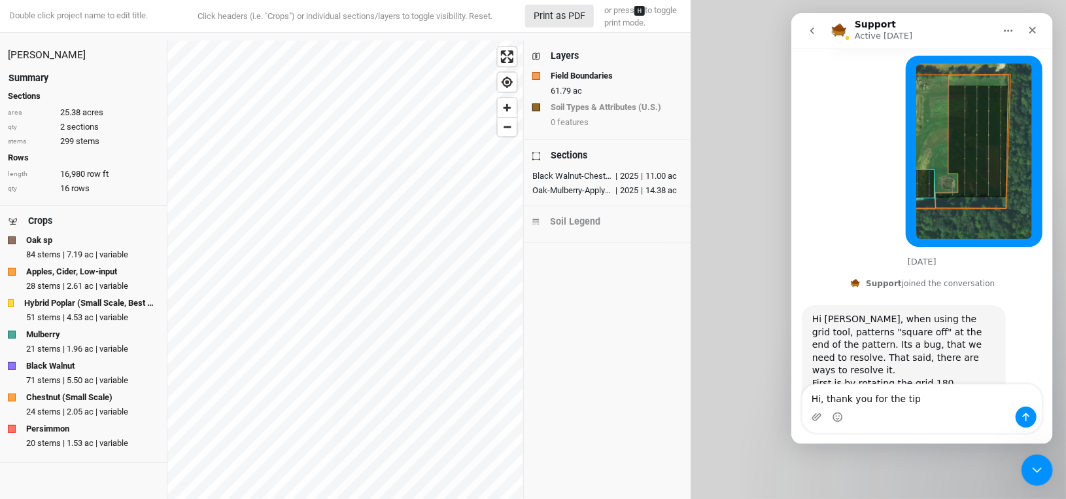
type textarea "Hi, thank you for the tip!"
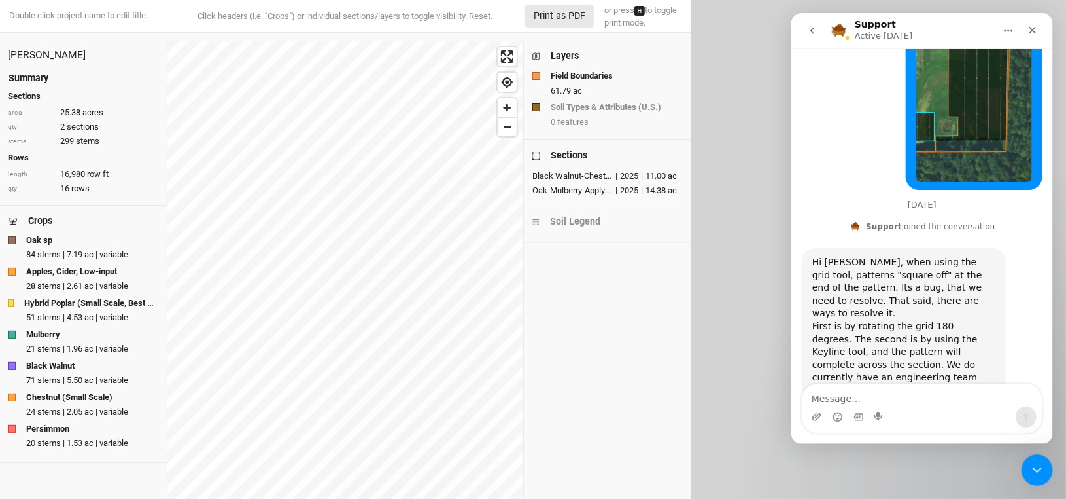
click at [750, 323] on html "Double click project name to edit title. Click headers (i.e. "Crops") or indivi…" at bounding box center [533, 249] width 1066 height 499
click at [1030, 29] on icon "Close" at bounding box center [1032, 30] width 10 height 10
